Goal: Use online tool/utility: Utilize a website feature to perform a specific function

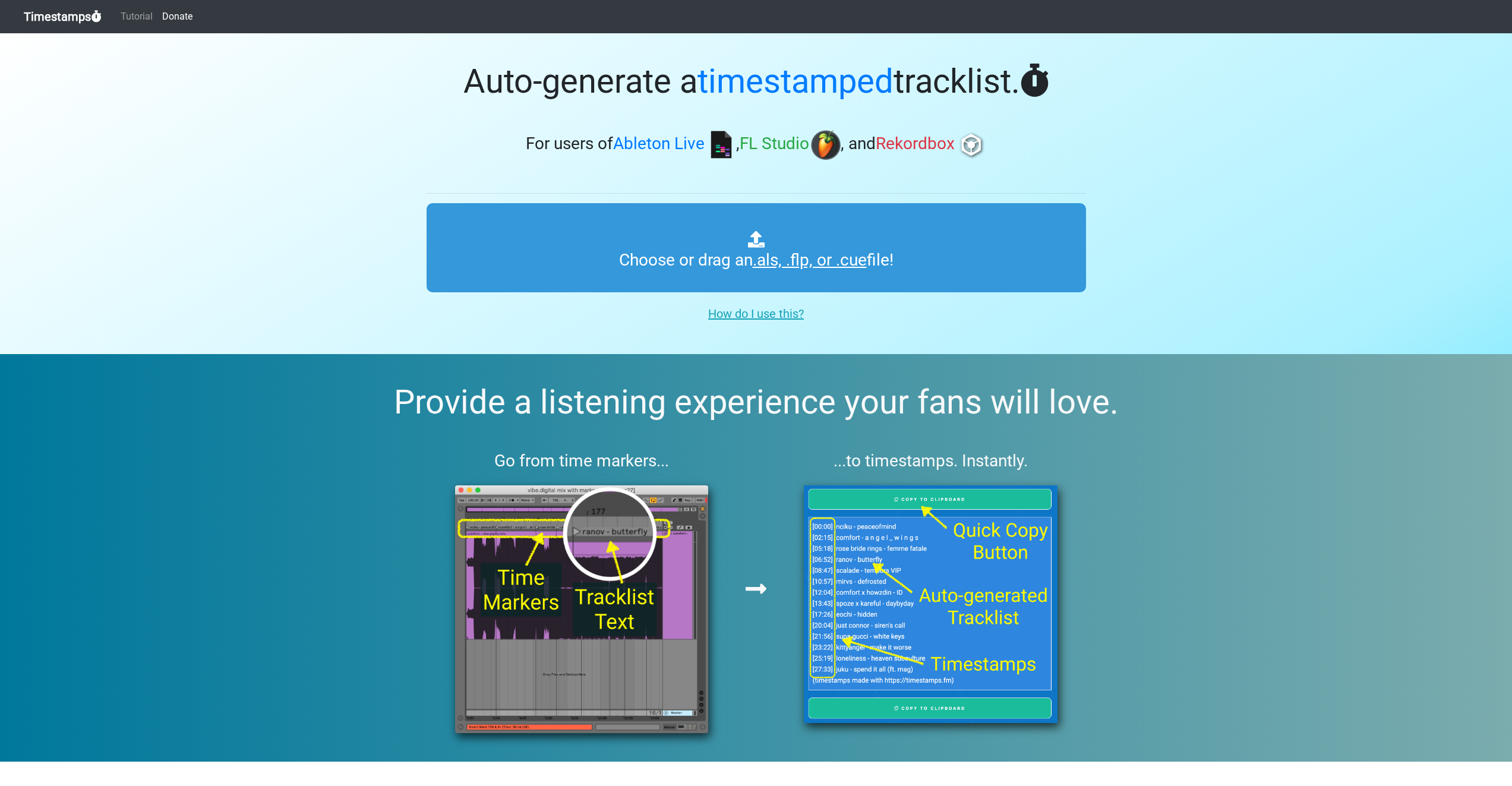
click at [298, 169] on section "Auto-generate a timestamped tracklist. For users of Ableton Live , FL Studio , …" at bounding box center [756, 193] width 1512 height 321
type input "C:\fakepath\01 highway at 2am FINAL CUT.cue"
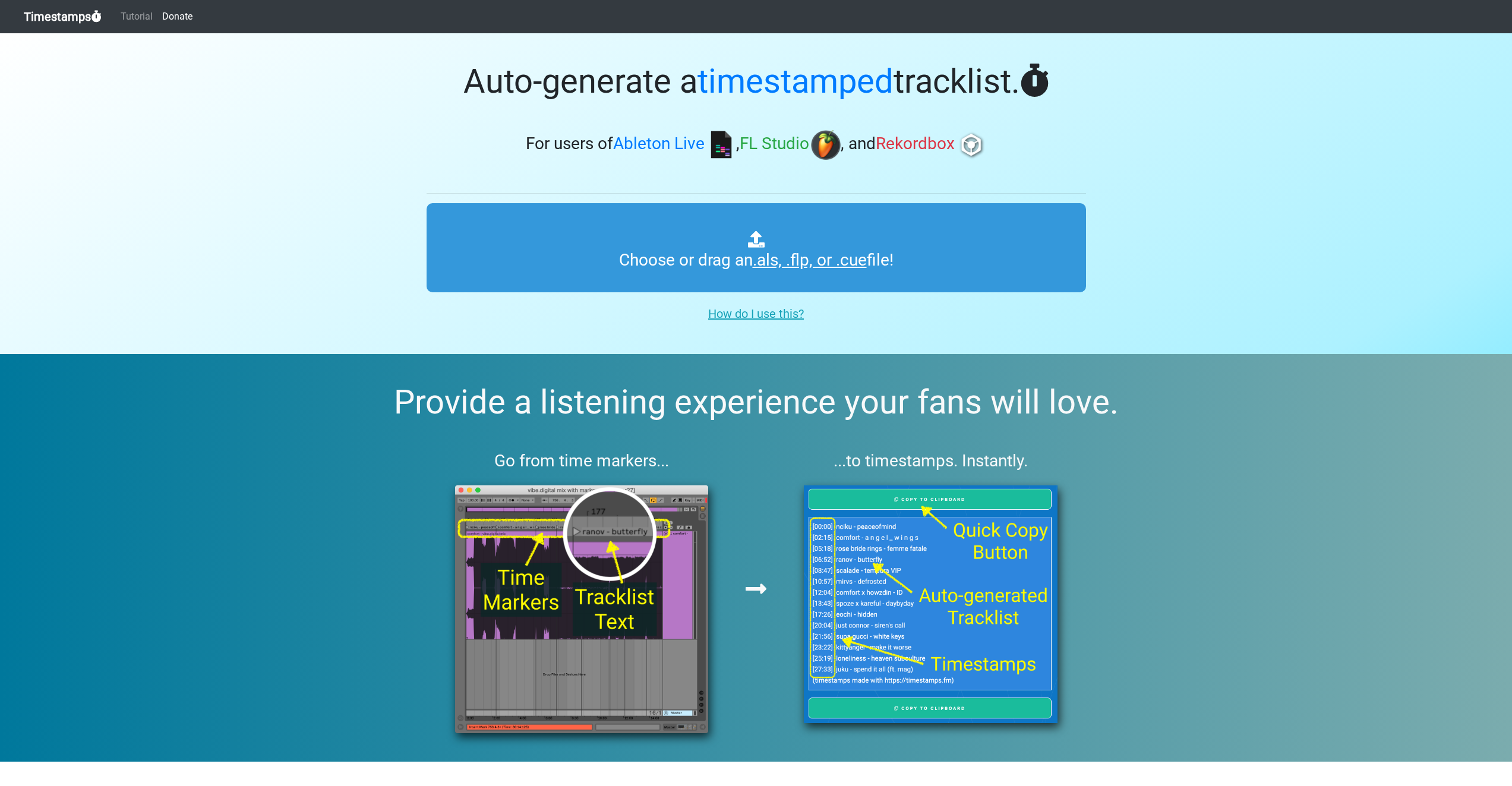
click at [928, 145] on span "Rekordbox" at bounding box center [915, 144] width 79 height 19
click at [368, 548] on section "Provide a listening experience your fans will love. Go from time markers... ...…" at bounding box center [756, 558] width 1512 height 407
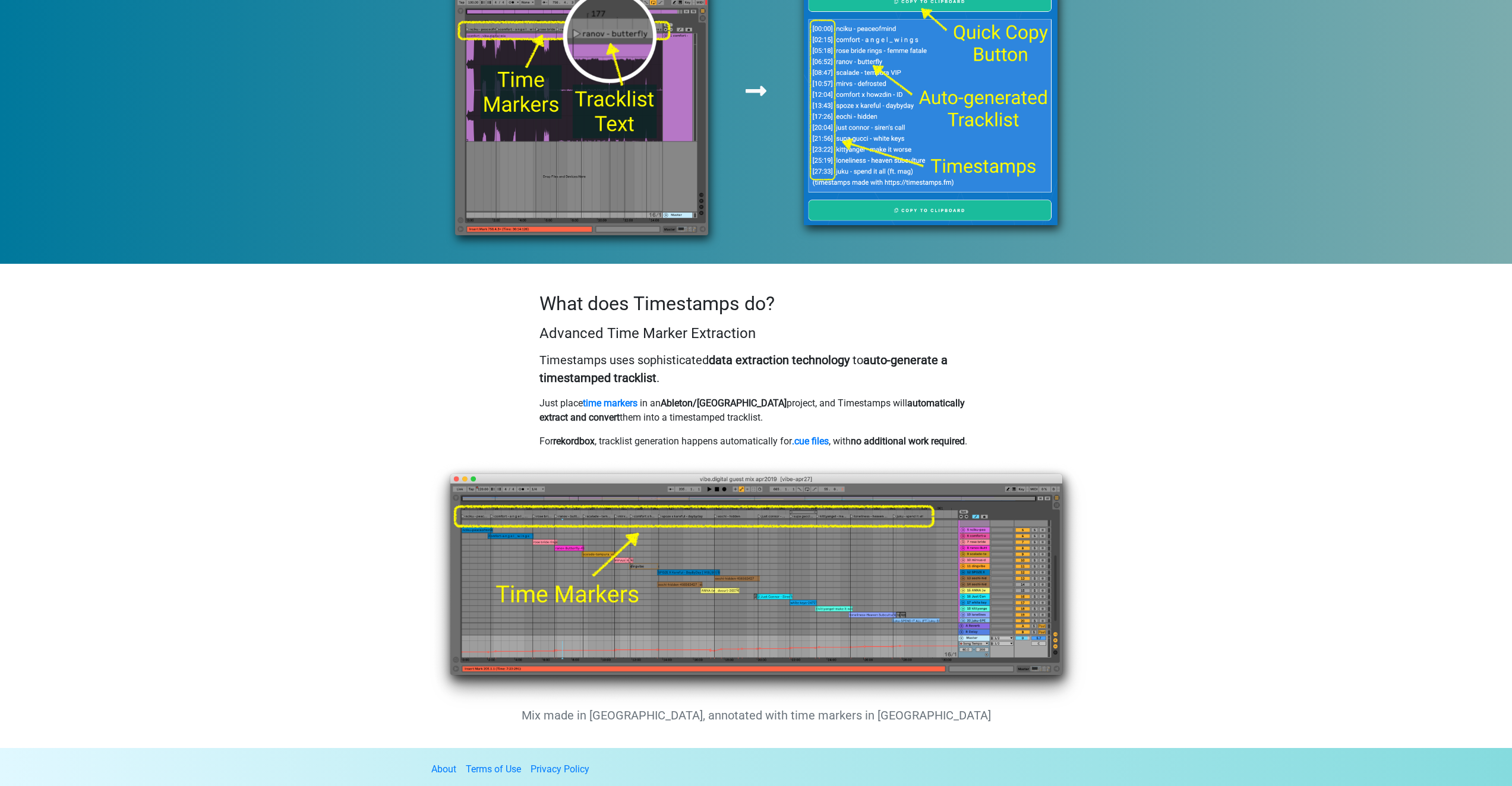
scroll to position [517, 0]
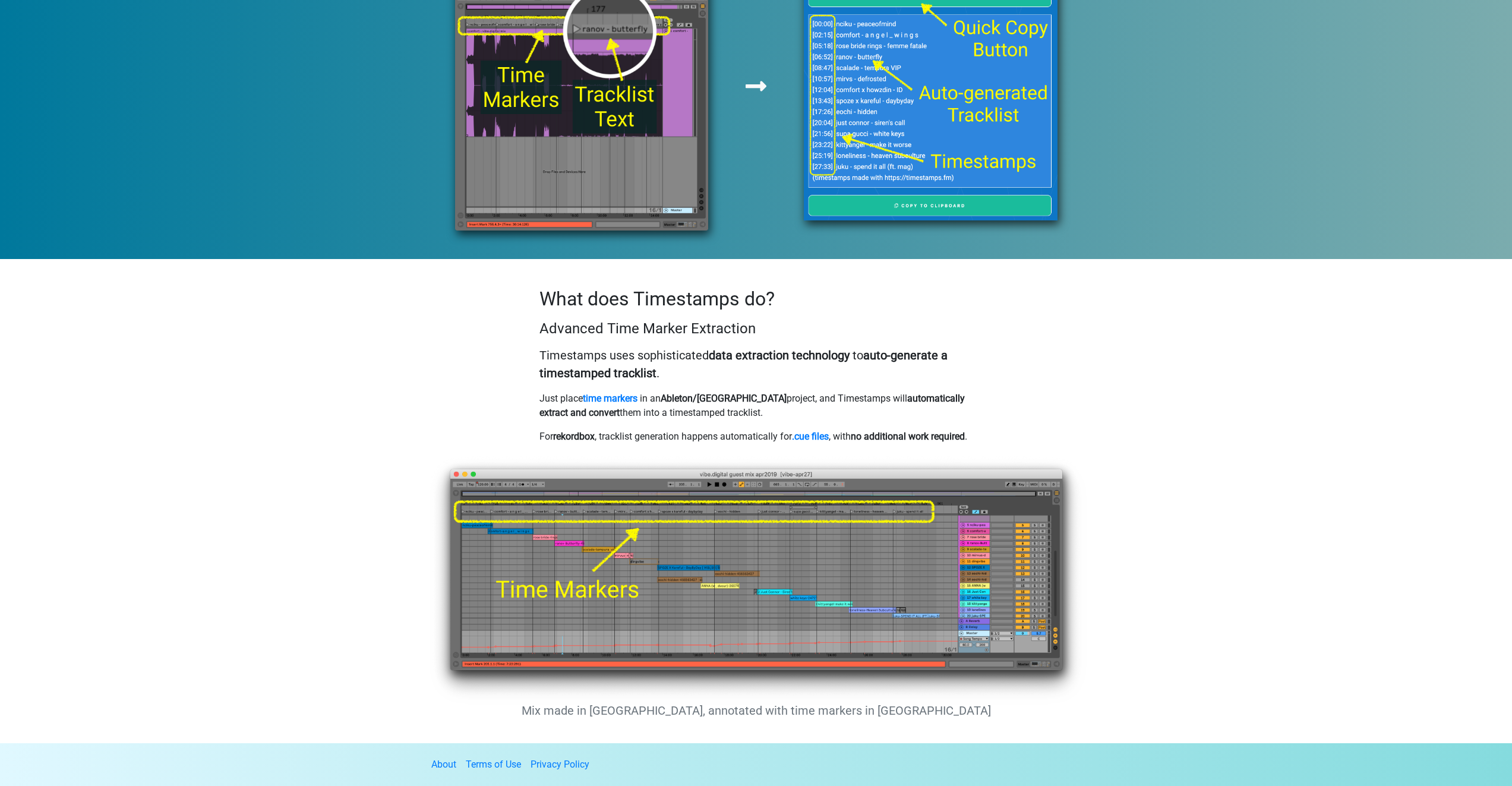
click at [377, 487] on section "What does Timestamps do? Advanced Time Marker Extraction Timestamps uses sophis…" at bounding box center [756, 501] width 1512 height 484
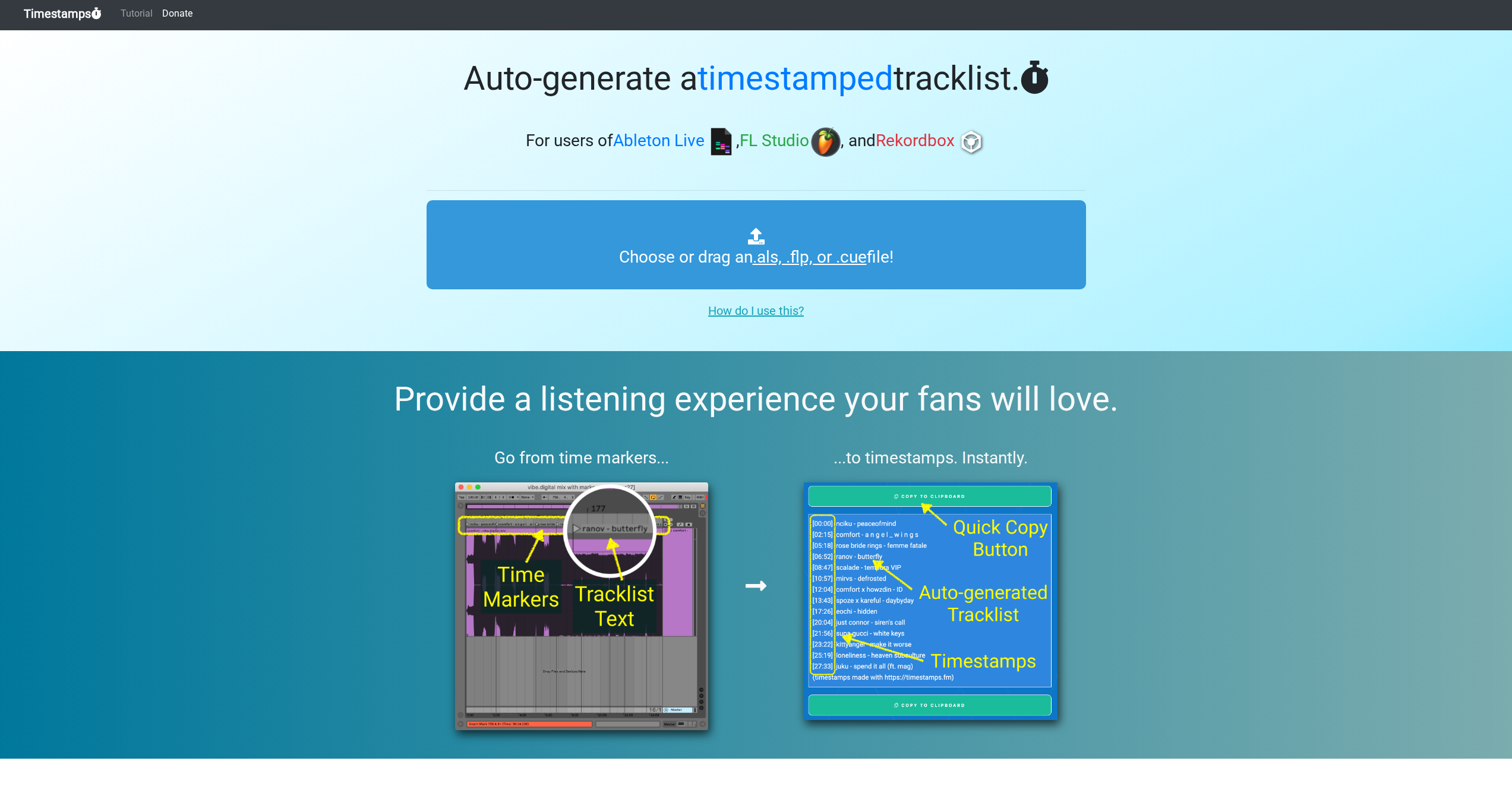
scroll to position [0, 0]
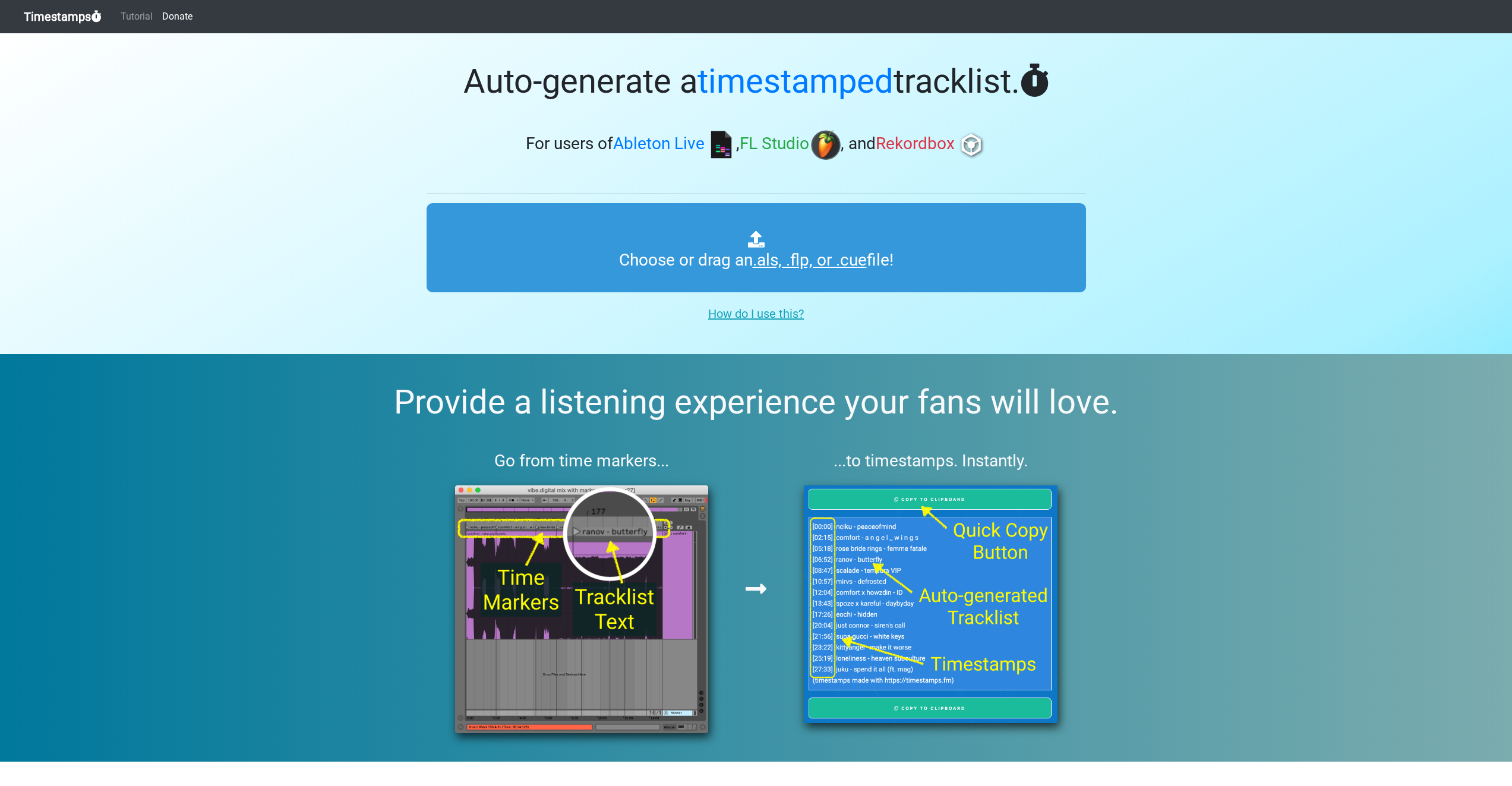
click at [755, 316] on u "How do I use this?" at bounding box center [755, 314] width 96 height 14
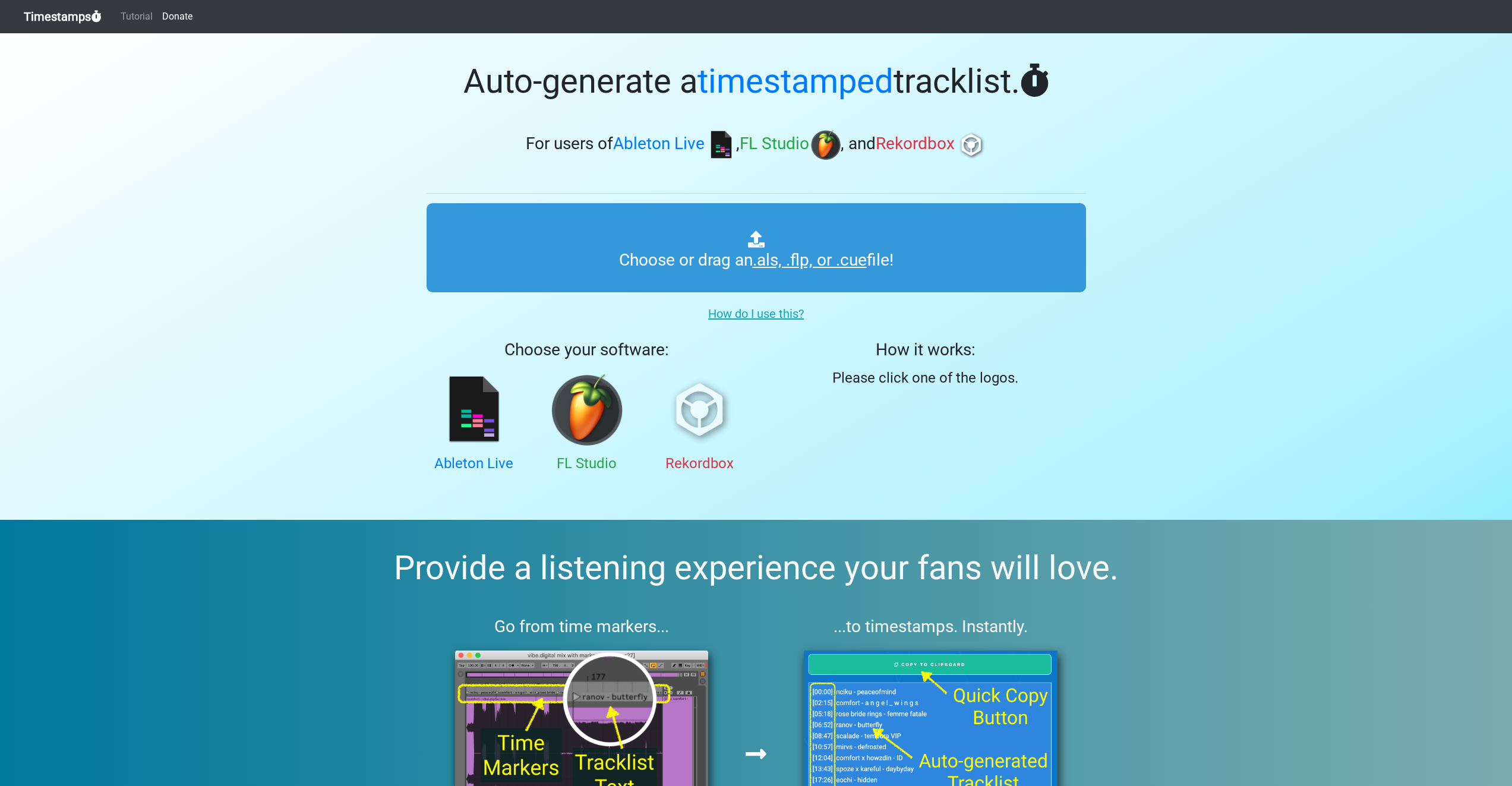
click at [708, 426] on img at bounding box center [699, 409] width 71 height 71
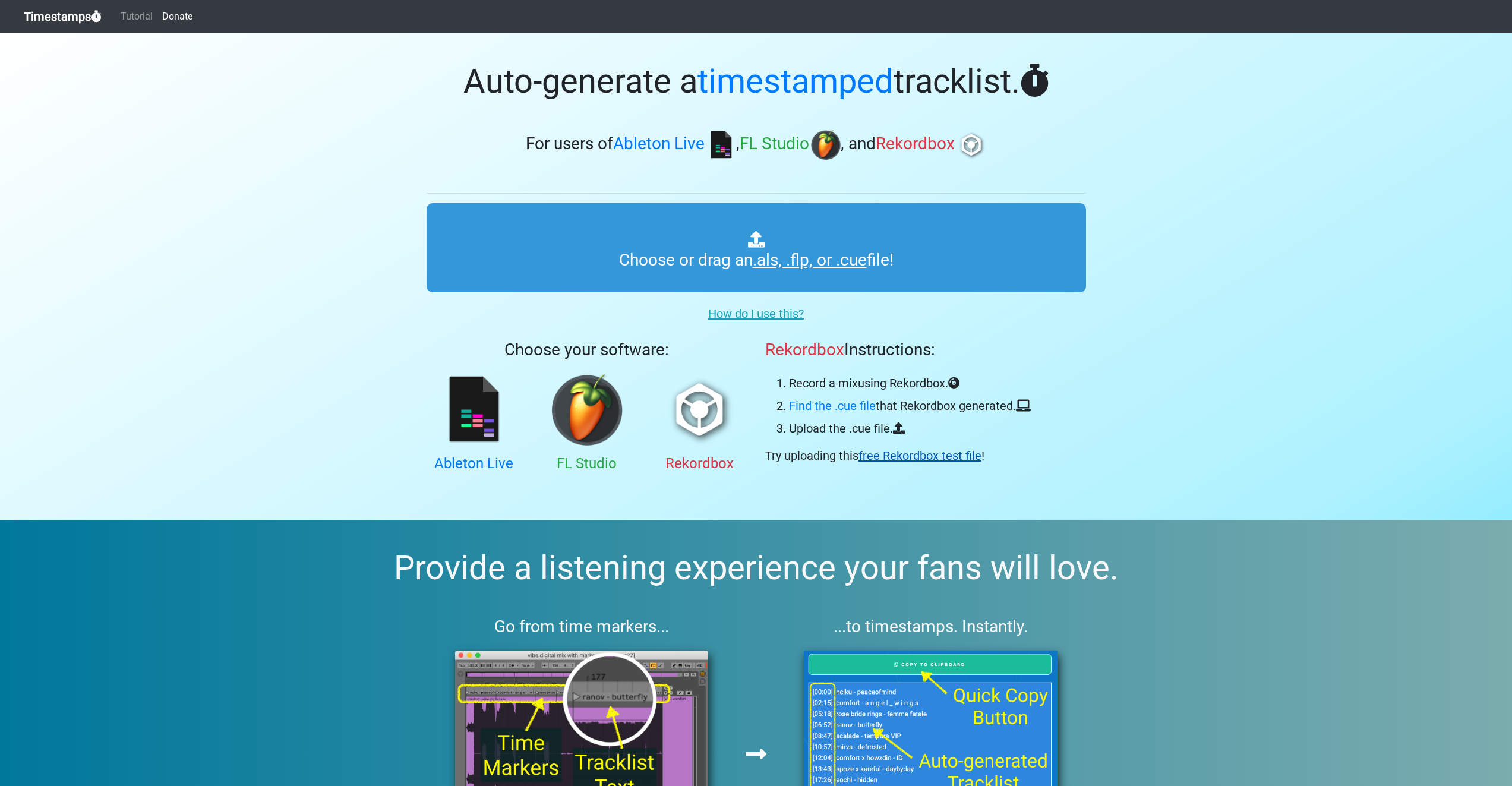
click at [903, 457] on link "free Rekordbox test file" at bounding box center [919, 456] width 123 height 14
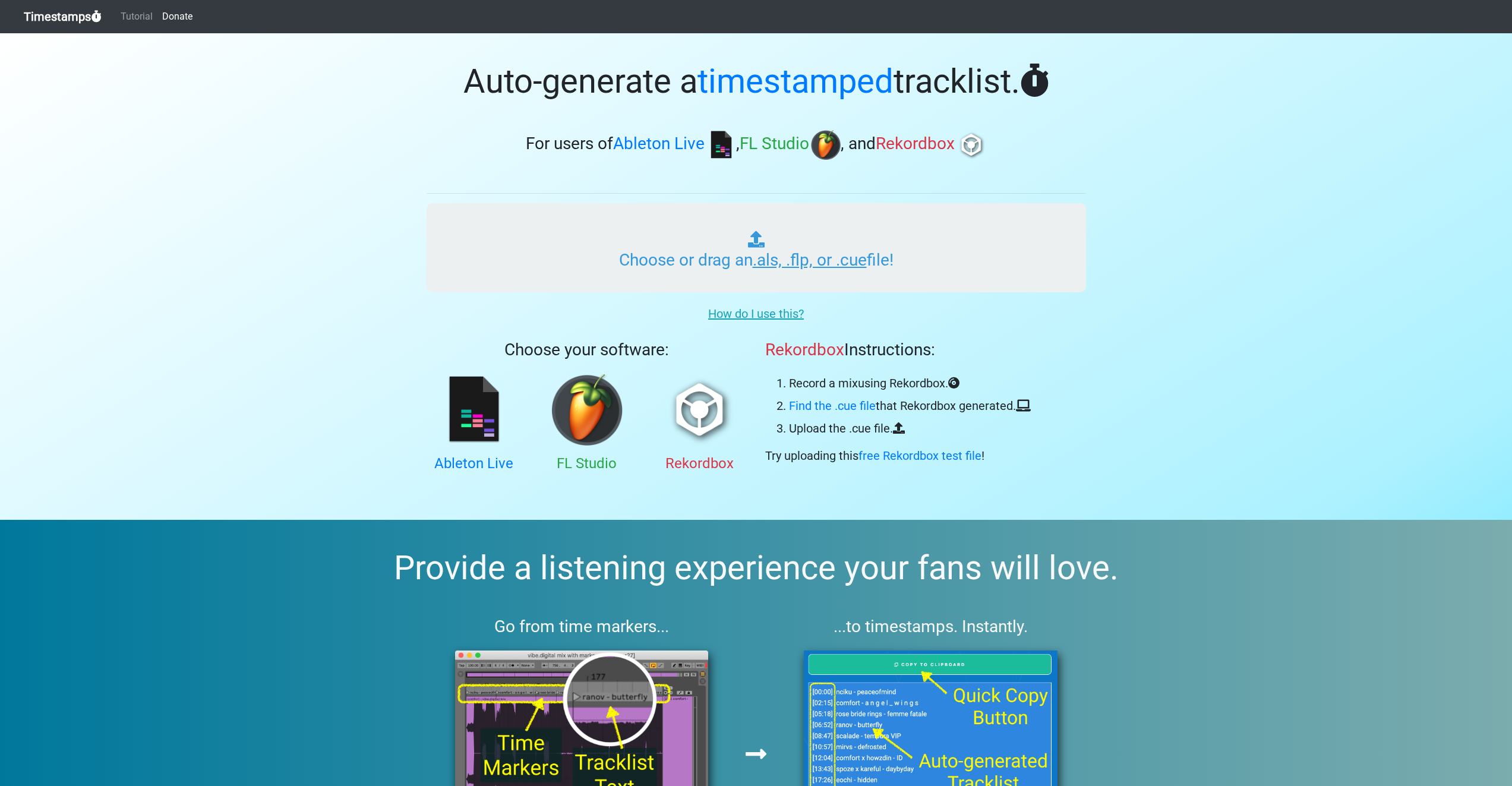
click at [810, 267] on input "Choose or drag an .als, .flp, or .cue file!" at bounding box center [756, 247] width 660 height 89
type input "C:\fakepath\01 highway at 2am FINAL CUT.cue"
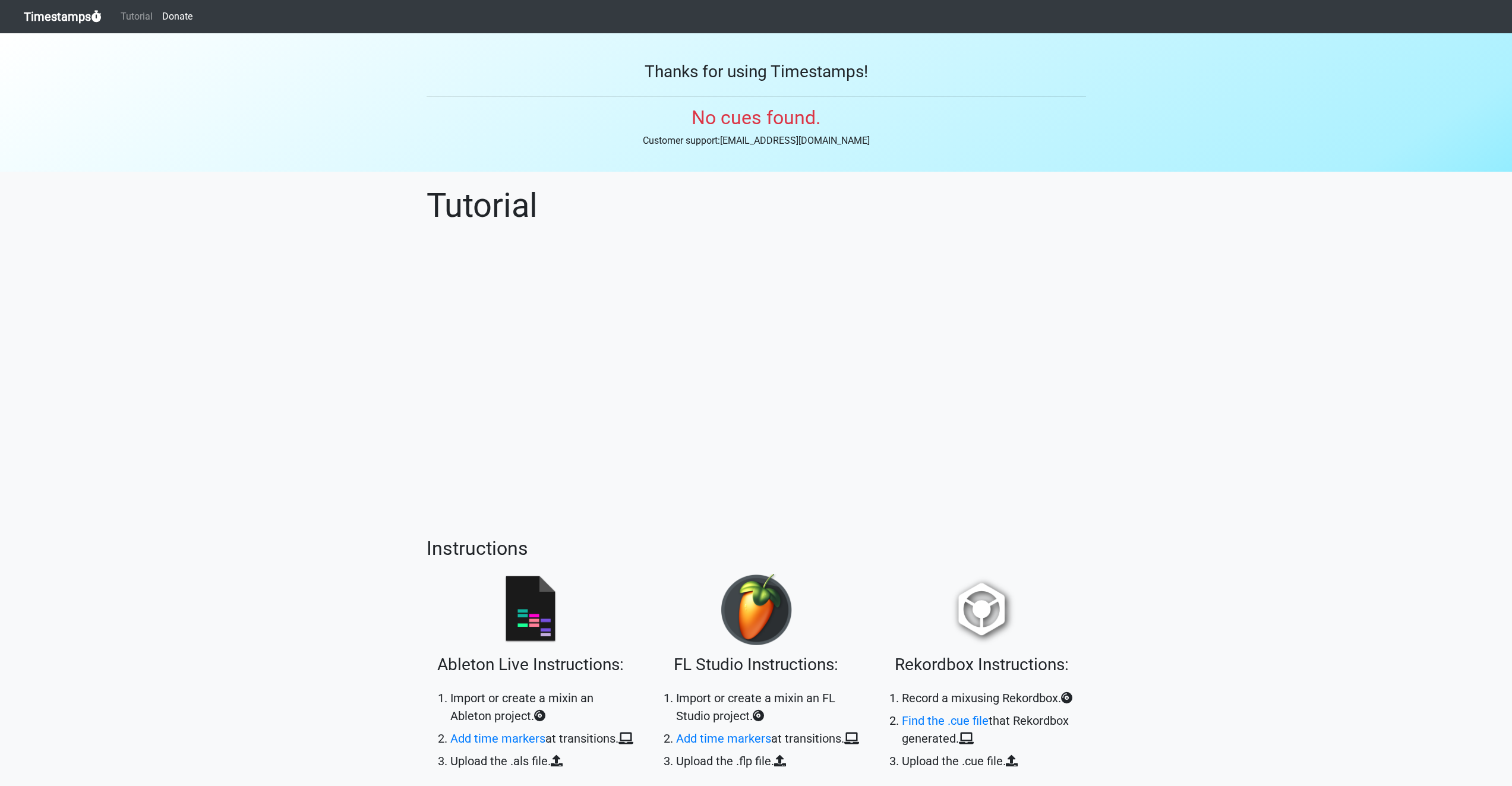
click at [732, 123] on h2 "No cues found." at bounding box center [756, 117] width 1512 height 22
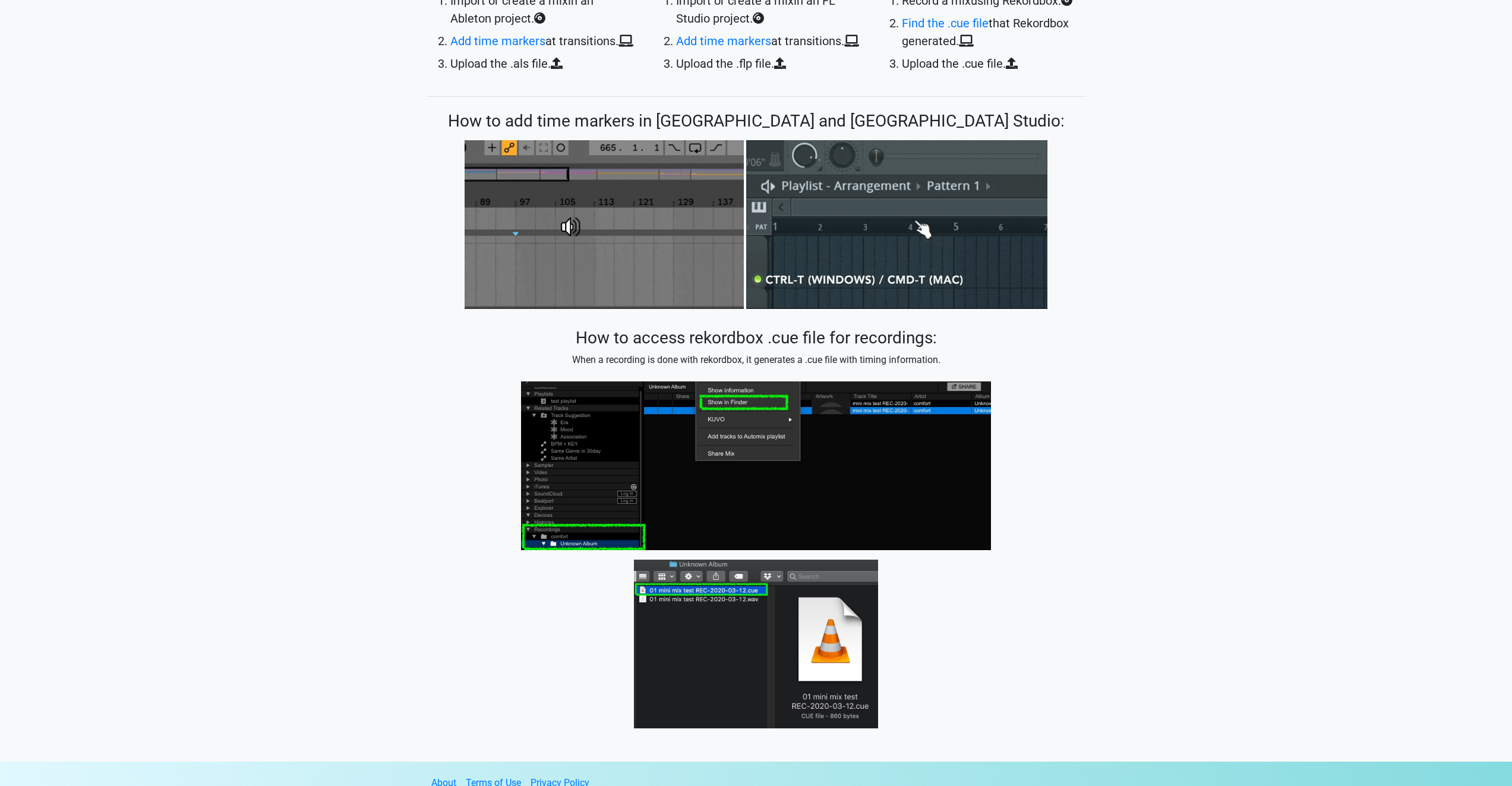
scroll to position [715, 0]
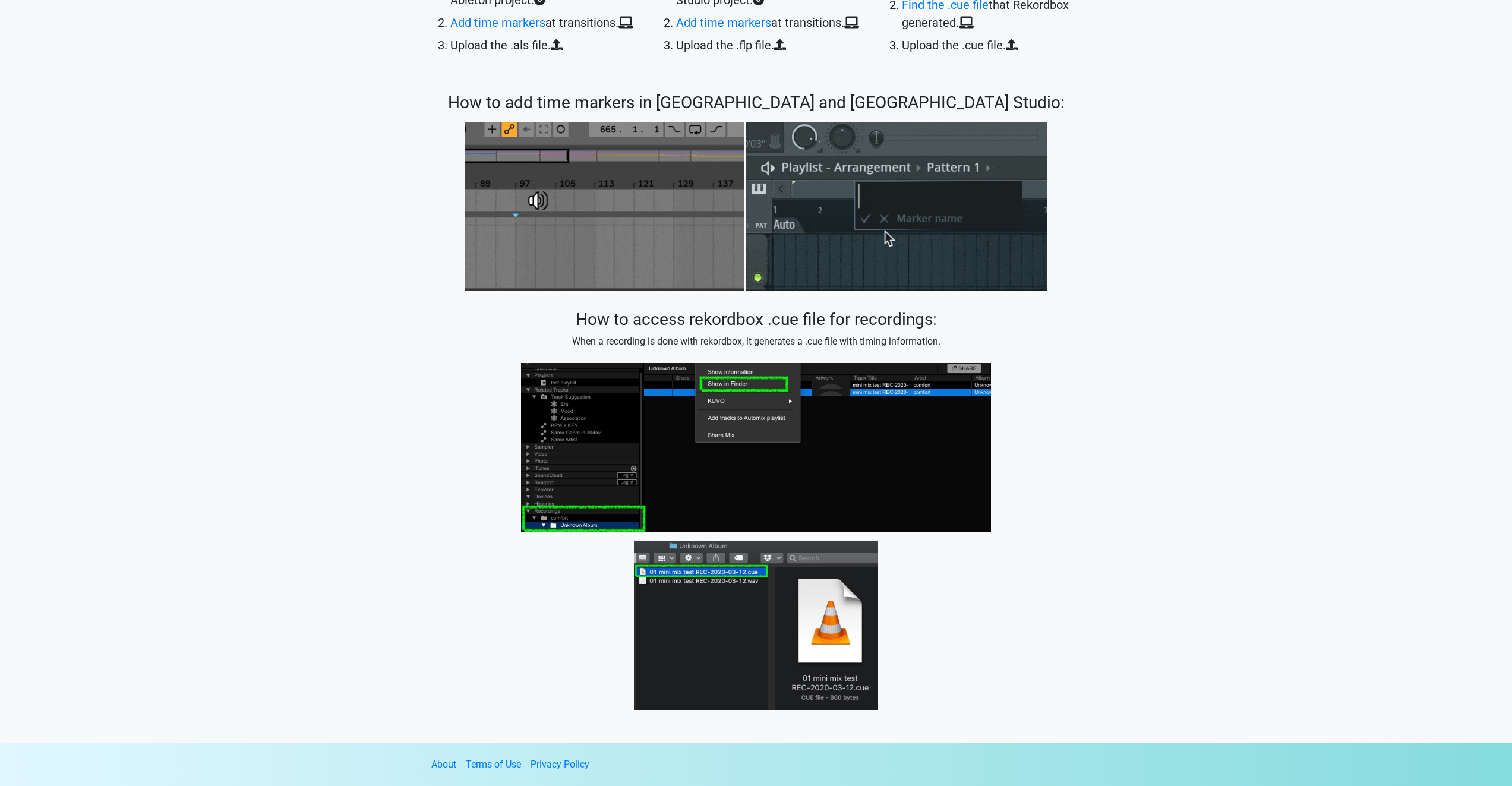
click at [352, 413] on section "Tutorial Instructions Ableton Live Instructions: Import or create a mix in an A…" at bounding box center [756, 100] width 1512 height 1287
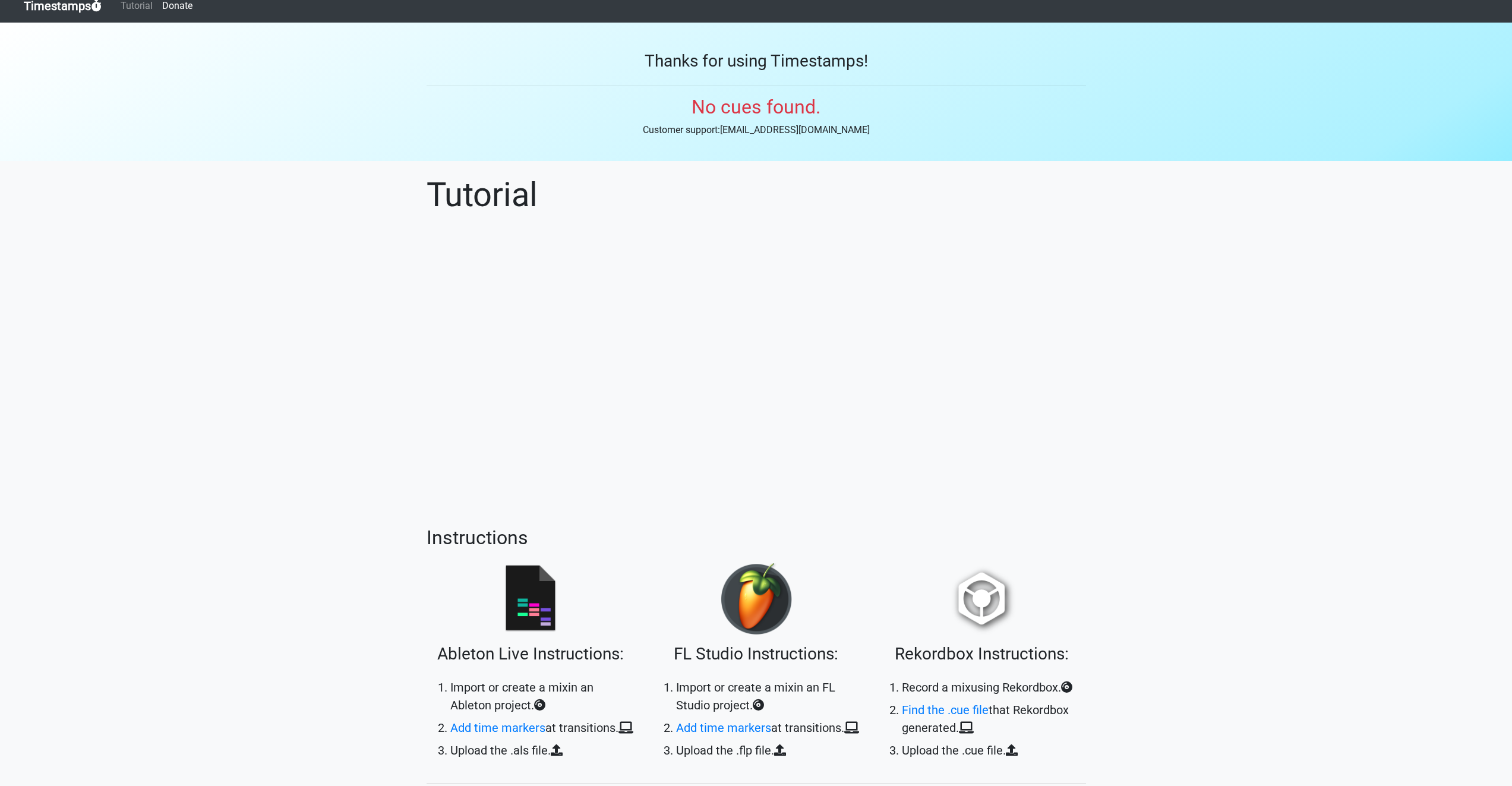
scroll to position [0, 0]
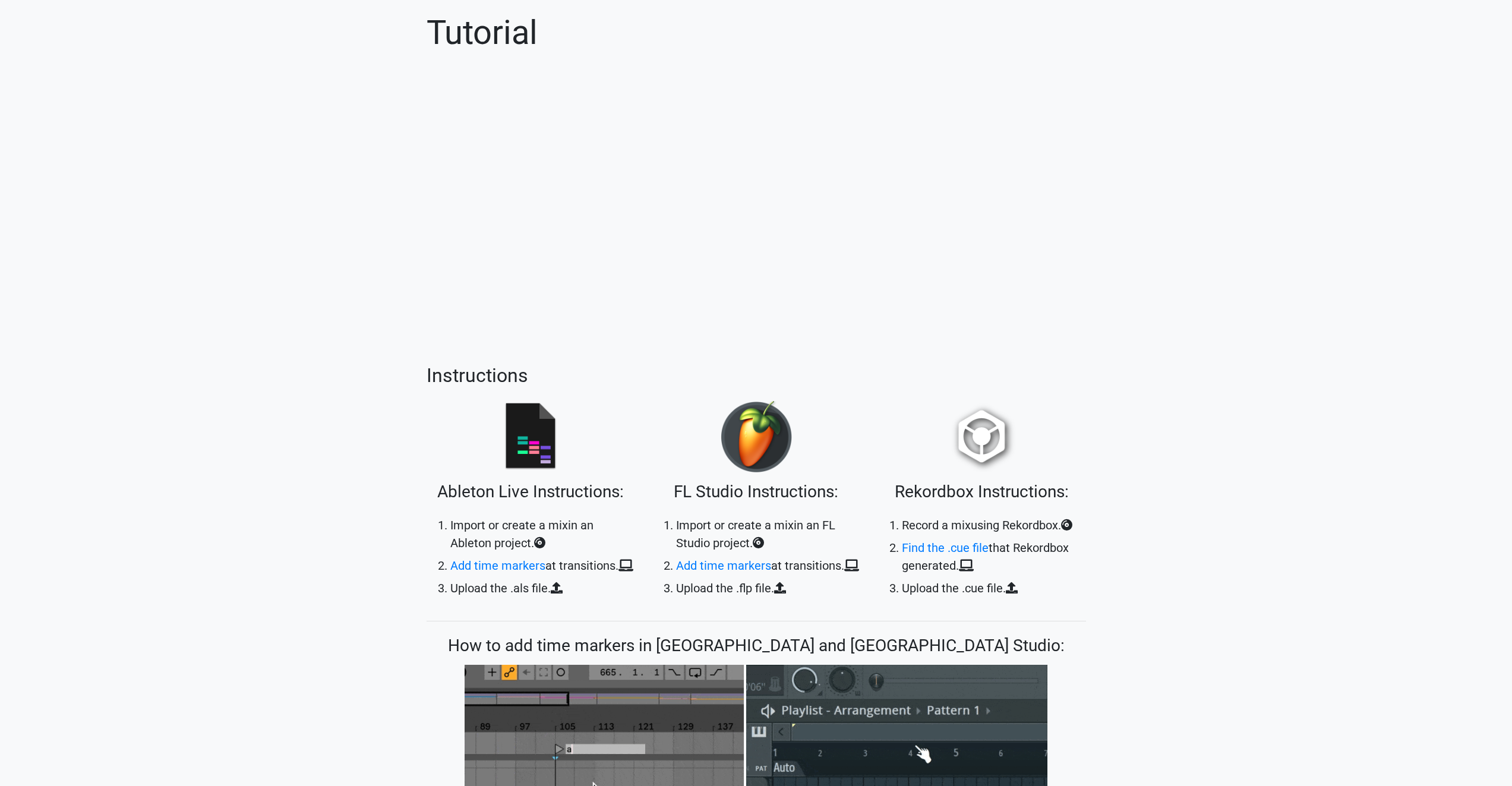
scroll to position [178, 0]
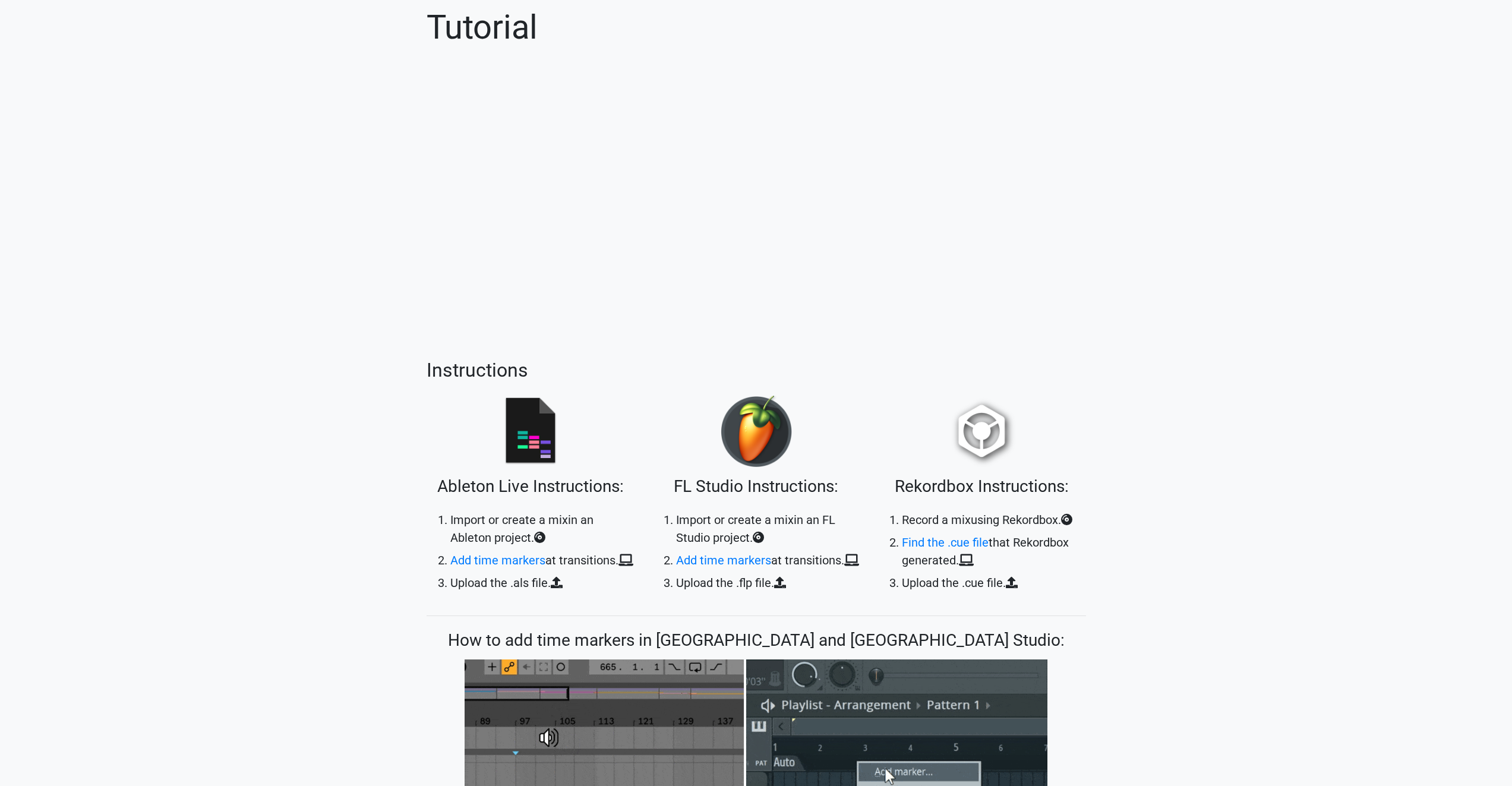
click at [332, 484] on section "Tutorial Instructions Ableton Live Instructions: Import or create a mix in an A…" at bounding box center [756, 637] width 1512 height 1287
click at [331, 484] on section "Tutorial Instructions Ableton Live Instructions: Import or create a mix in an A…" at bounding box center [756, 637] width 1512 height 1287
click at [301, 471] on section "Tutorial Instructions Ableton Live Instructions: Import or create a mix in an A…" at bounding box center [756, 637] width 1512 height 1287
